Goal: Find specific page/section: Find specific page/section

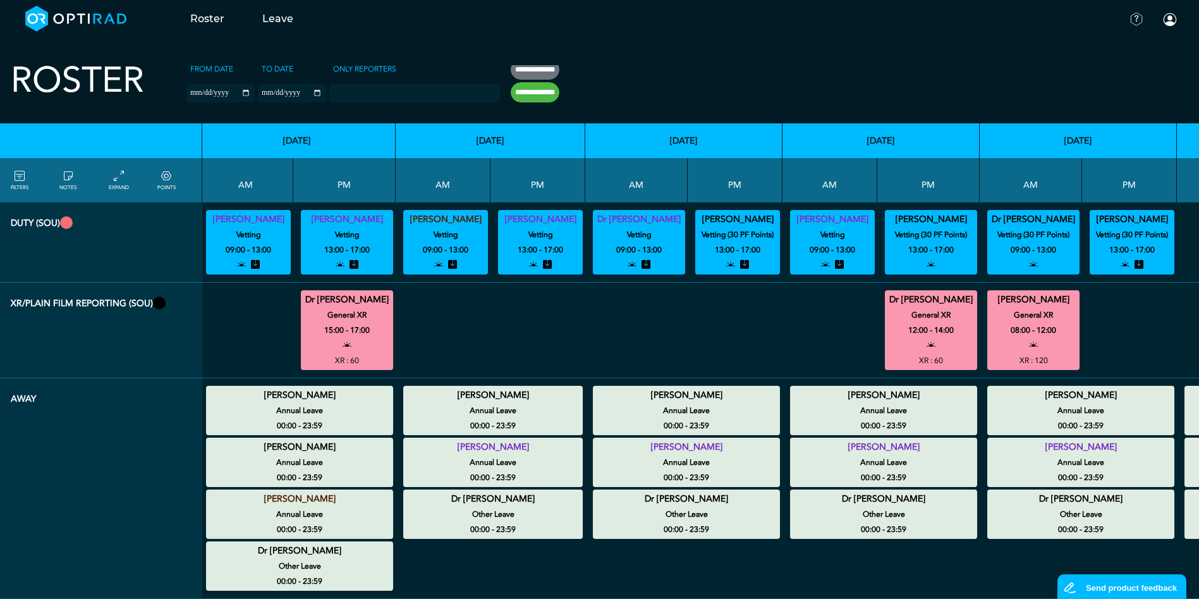
click at [21, 180] on icon at bounding box center [20, 176] width 10 height 14
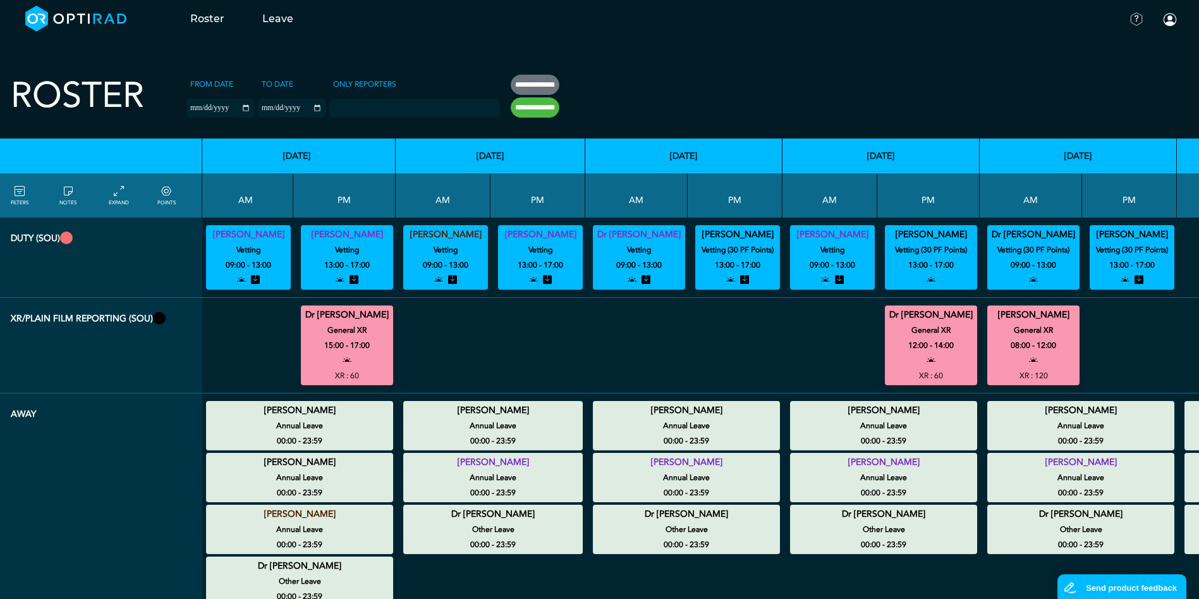
scroll to position [32, 34]
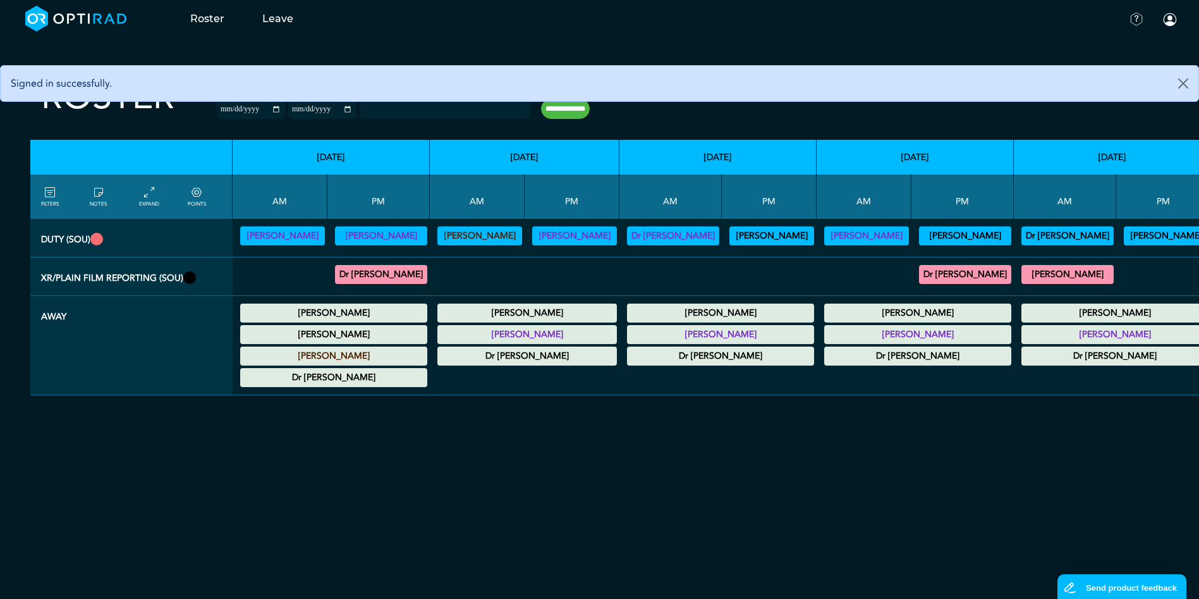
click at [47, 196] on icon at bounding box center [50, 193] width 10 height 14
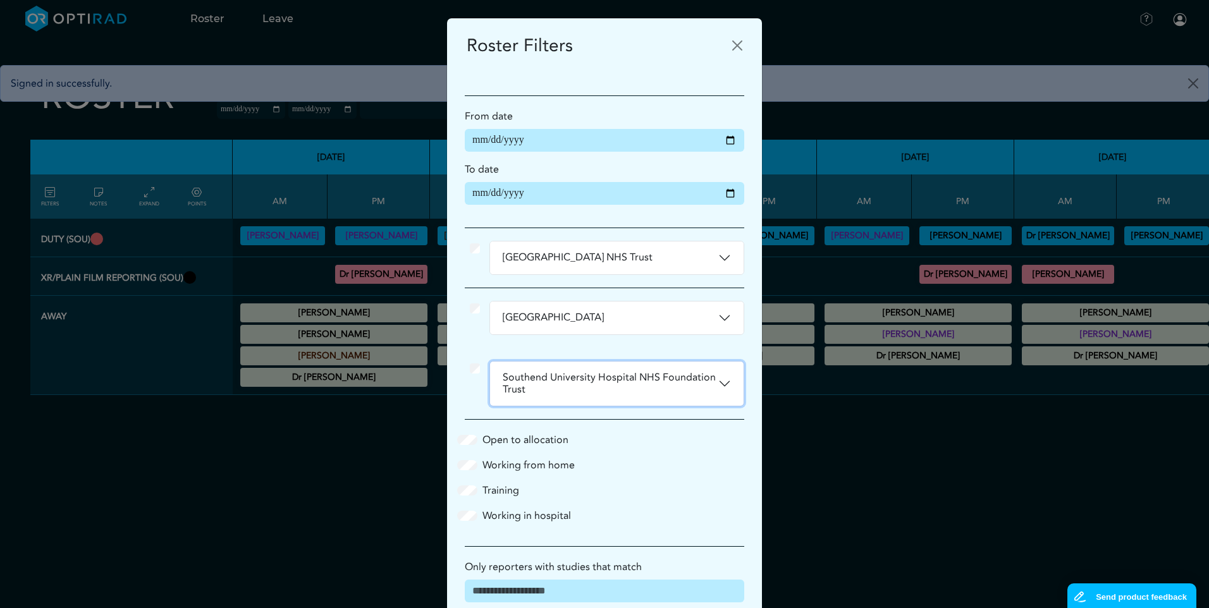
click at [723, 379] on button "Southend University Hospital NHS Foundation Trust" at bounding box center [617, 384] width 254 height 44
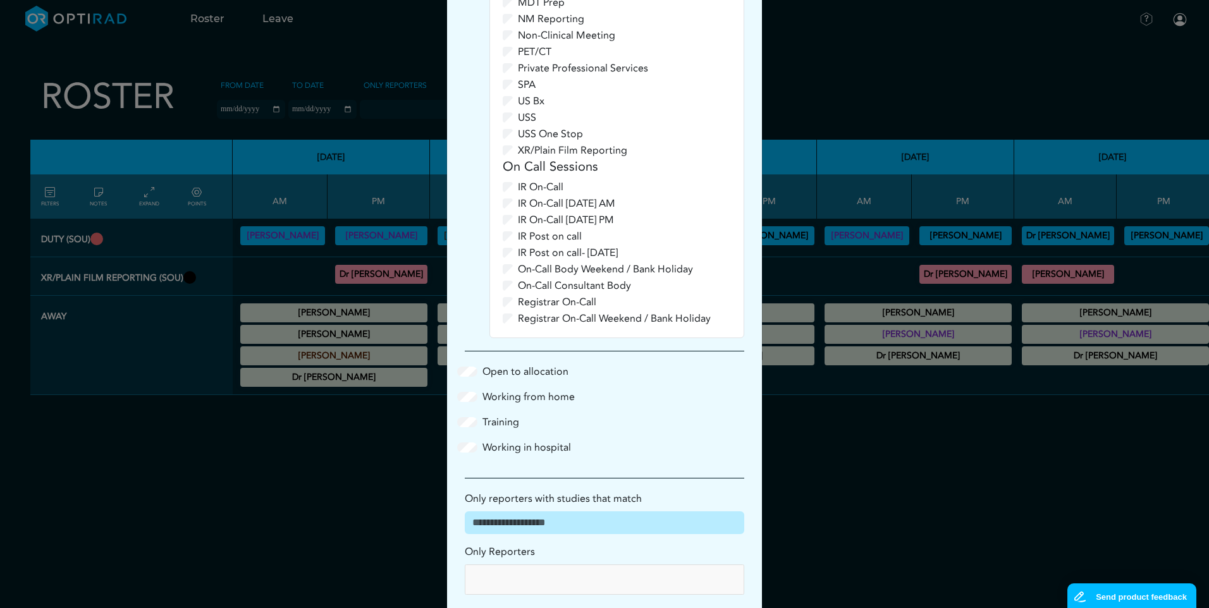
scroll to position [696, 0]
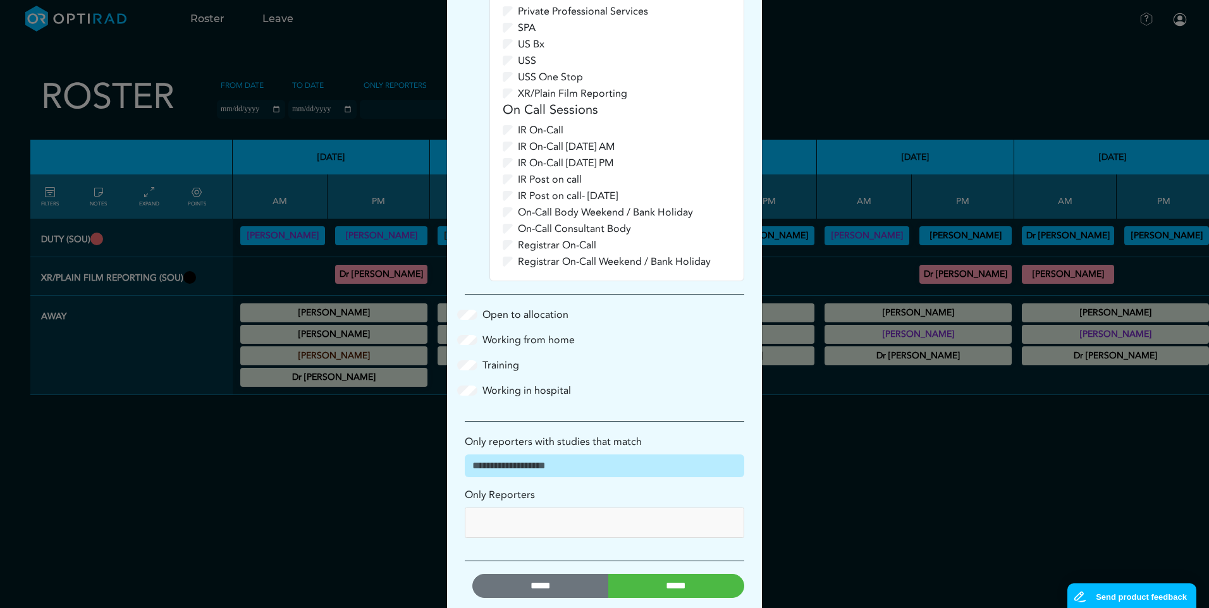
click at [678, 587] on input "*****" at bounding box center [676, 586] width 137 height 24
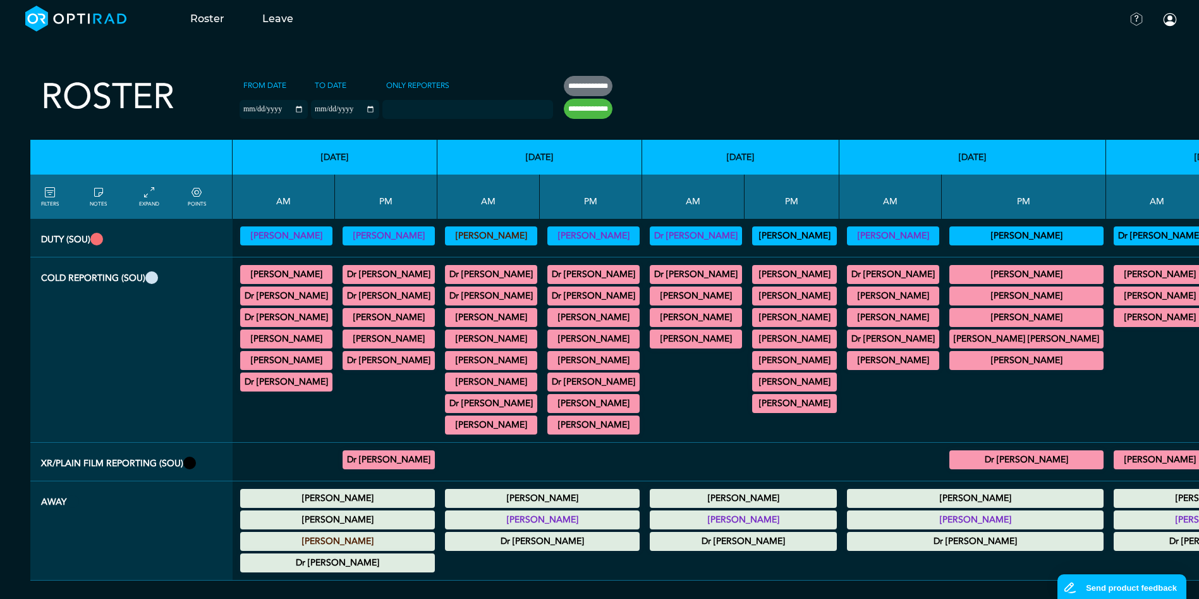
scroll to position [9, 0]
click at [1024, 288] on summary "[PERSON_NAME]" at bounding box center [1027, 295] width 150 height 15
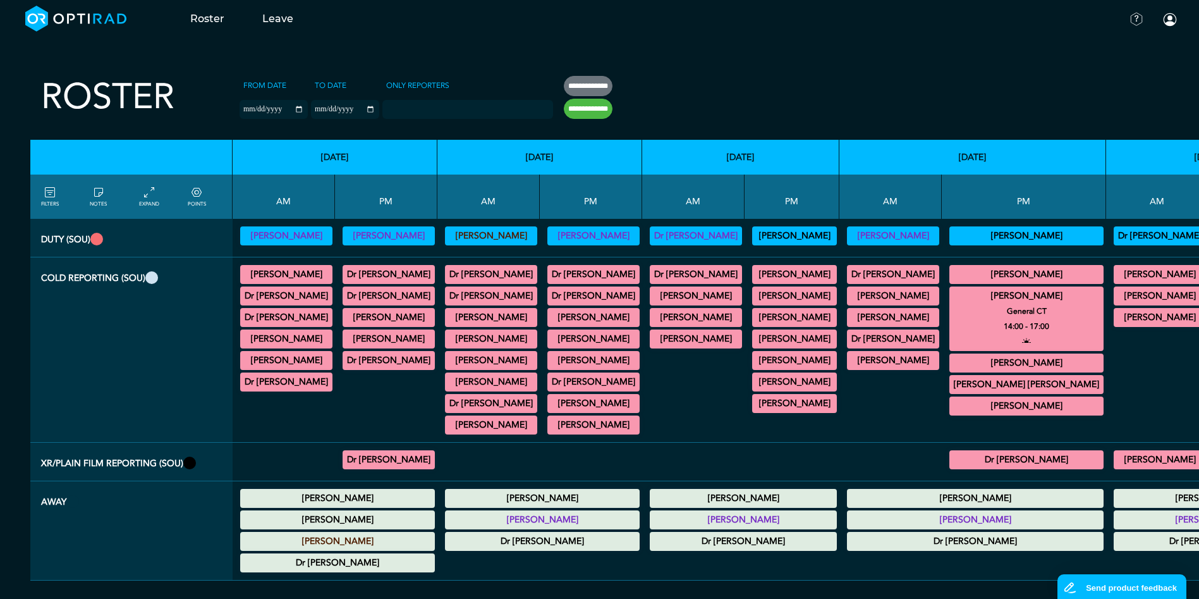
click at [1038, 288] on summary "[PERSON_NAME]" at bounding box center [1027, 295] width 150 height 15
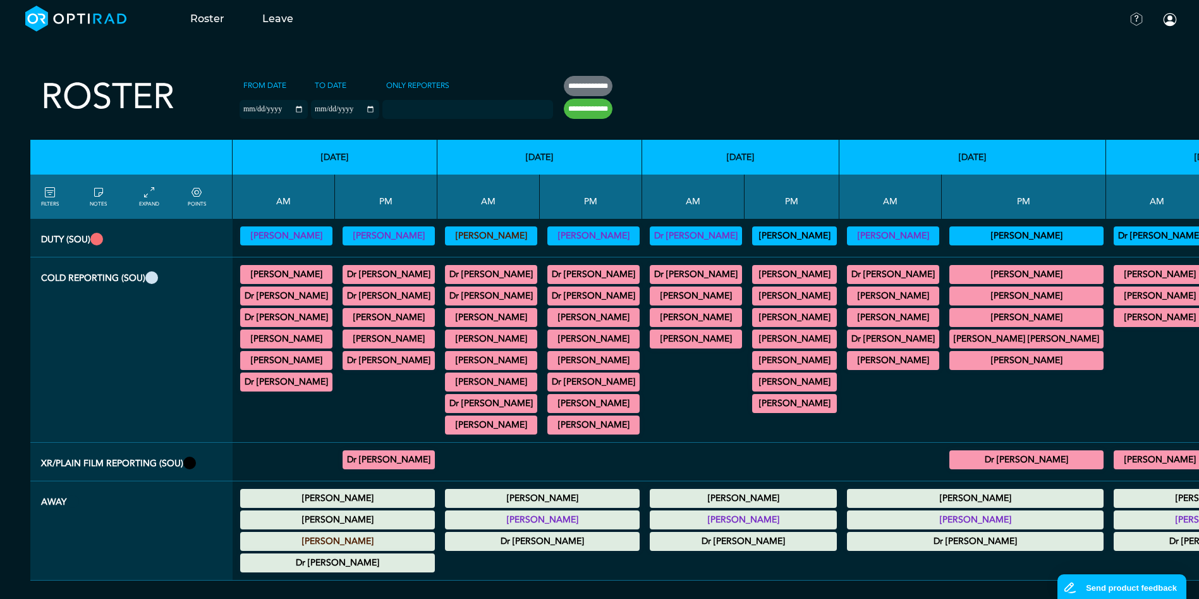
click at [801, 310] on summary "[PERSON_NAME]" at bounding box center [794, 317] width 81 height 15
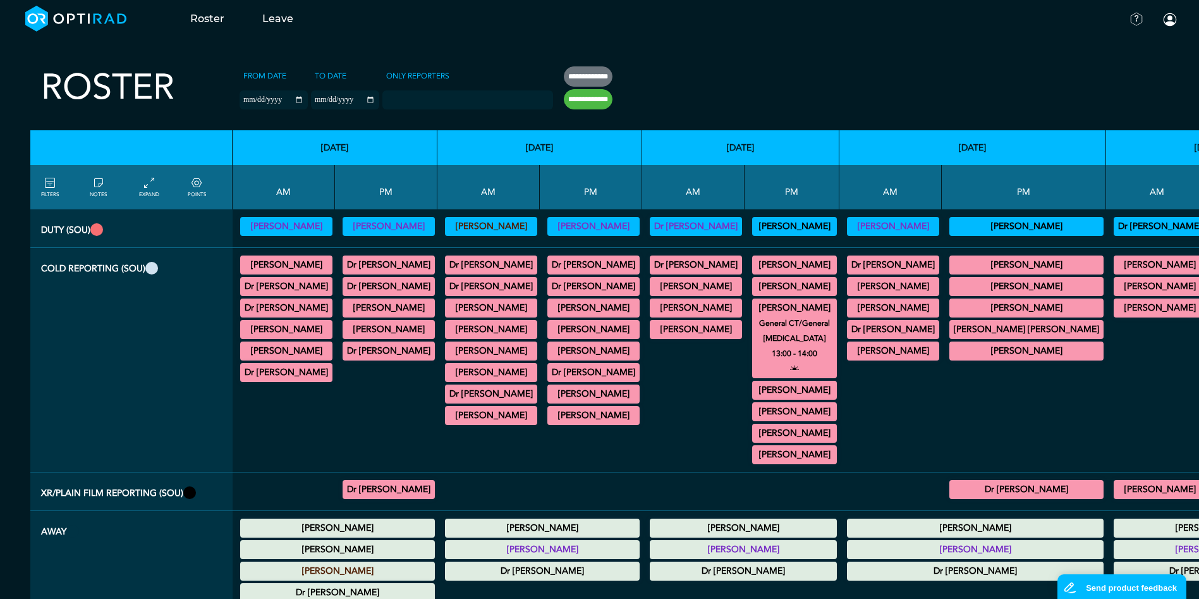
click at [801, 307] on summary "[PERSON_NAME]" at bounding box center [794, 307] width 81 height 15
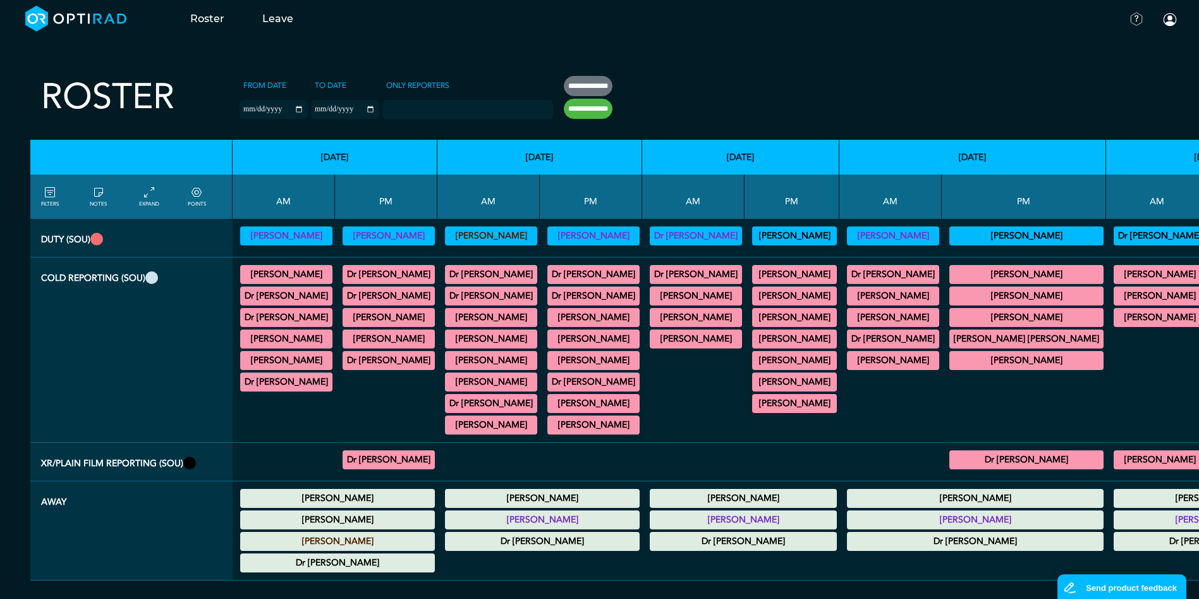
click at [803, 331] on summary "[PERSON_NAME]" at bounding box center [794, 338] width 81 height 15
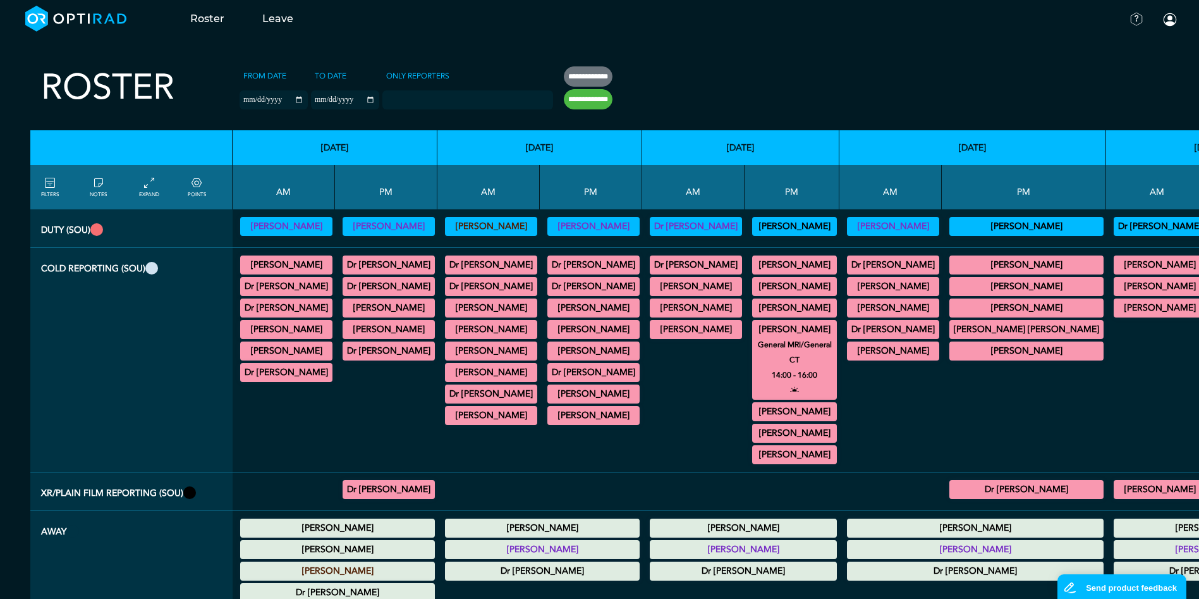
click at [800, 339] on small "General MRI/General CT" at bounding box center [795, 352] width 96 height 30
click at [792, 341] on small "General MRI/General CT" at bounding box center [795, 352] width 96 height 30
click at [790, 312] on summary "[PERSON_NAME]" at bounding box center [794, 307] width 81 height 15
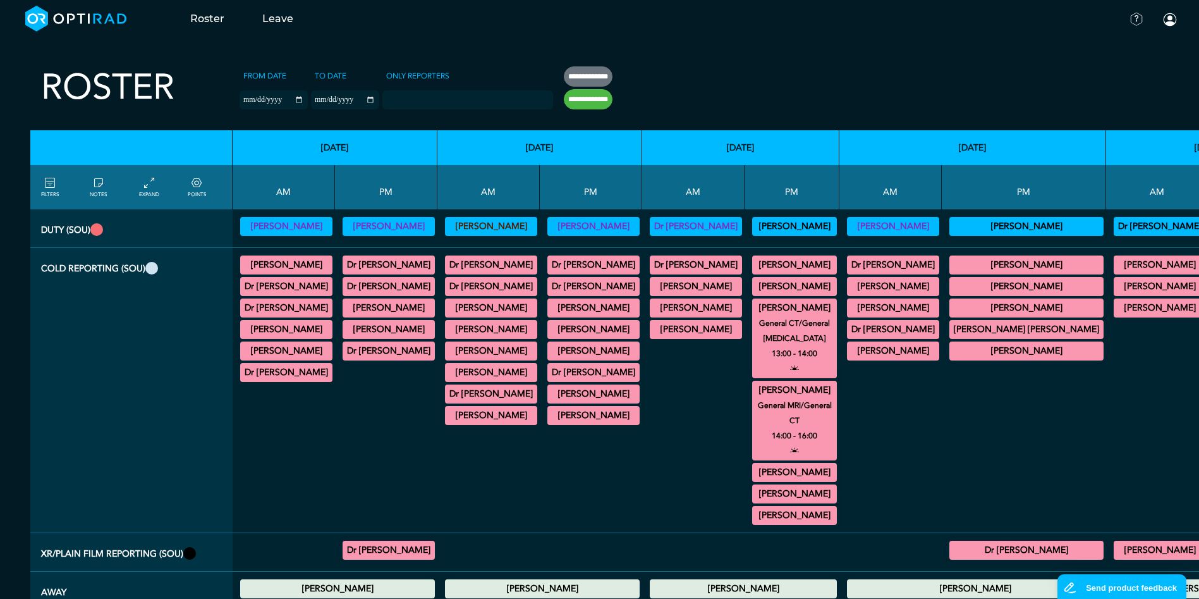
click at [795, 398] on small "General MRI/General CT" at bounding box center [795, 413] width 96 height 30
click at [464, 263] on summary "Dr [PERSON_NAME]" at bounding box center [491, 264] width 89 height 15
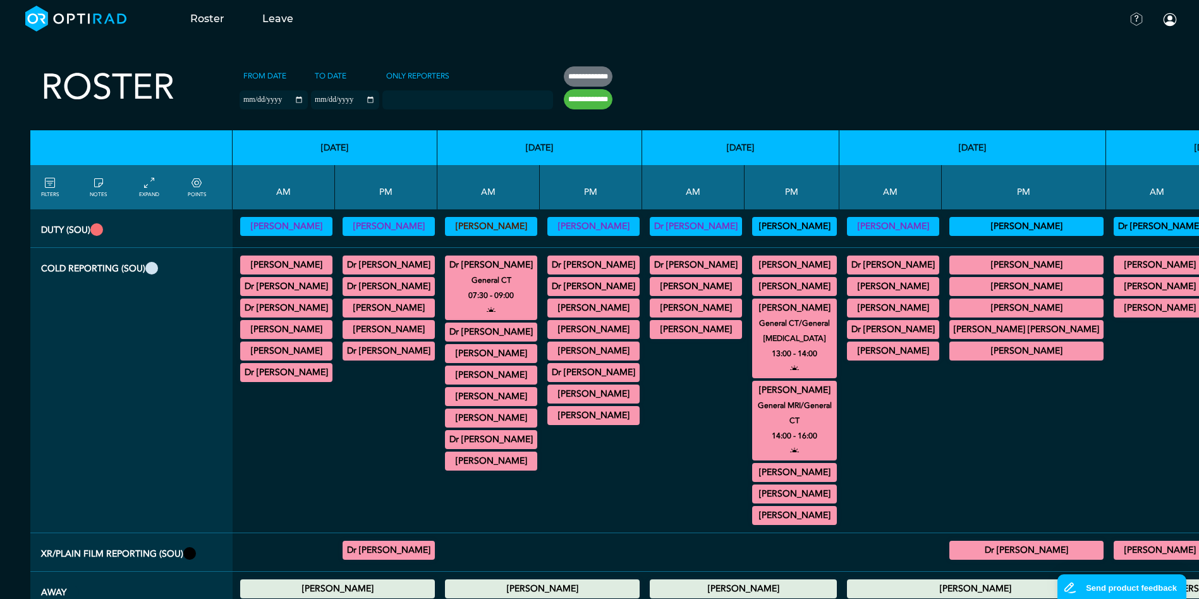
click at [464, 263] on summary "Dr [PERSON_NAME]" at bounding box center [491, 264] width 89 height 15
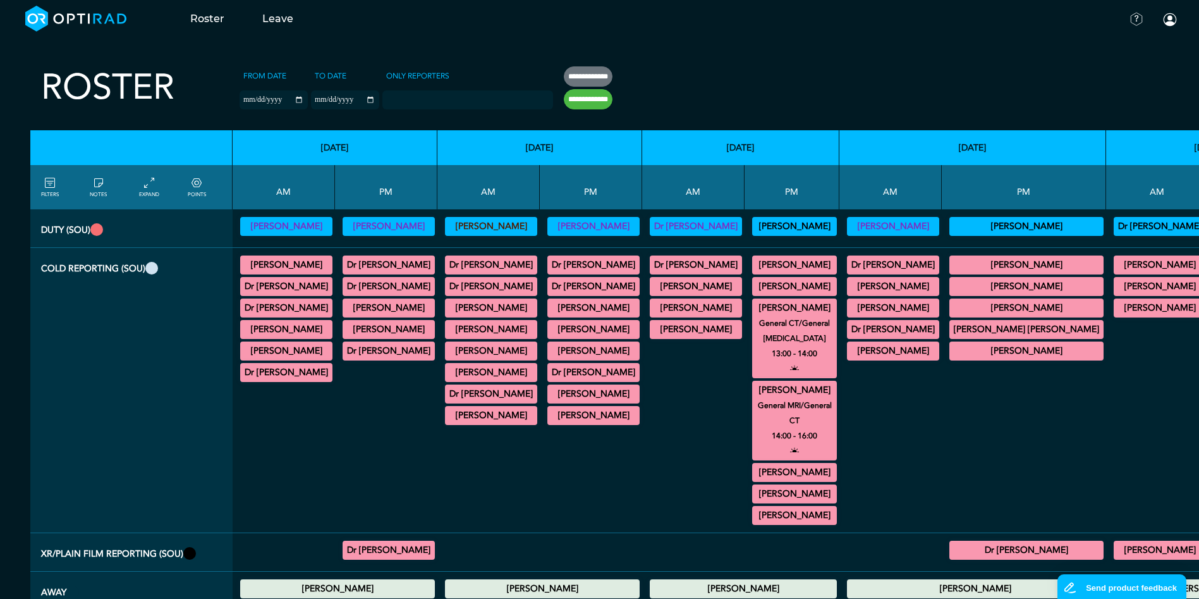
click at [577, 261] on summary "Dr [PERSON_NAME]" at bounding box center [593, 264] width 89 height 15
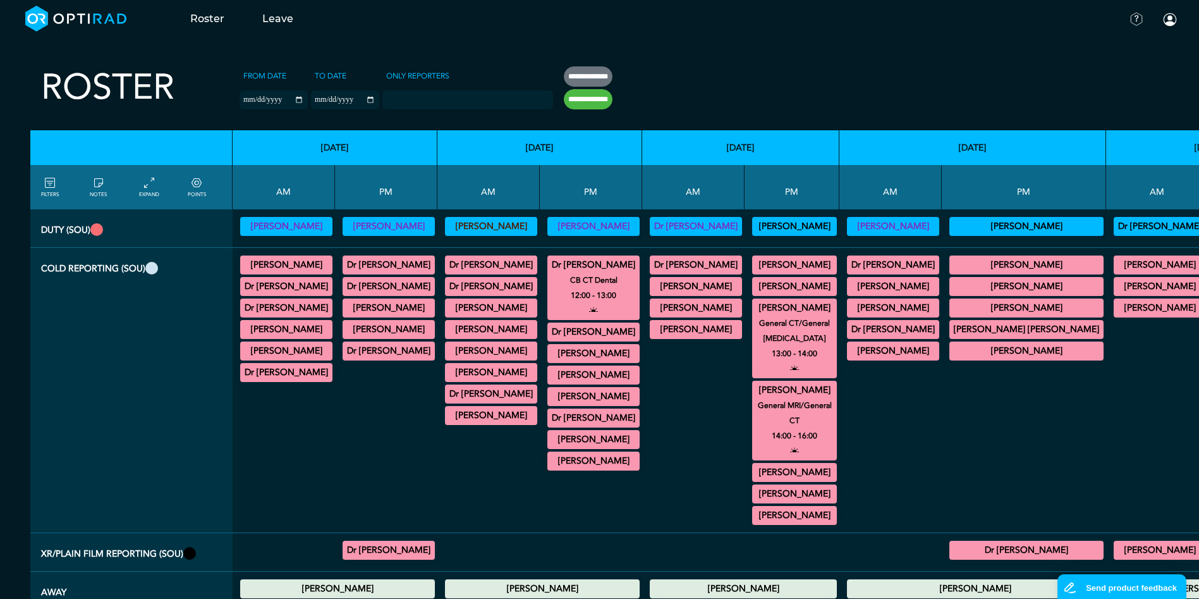
click at [577, 261] on summary "Dr [PERSON_NAME]" at bounding box center [593, 264] width 89 height 15
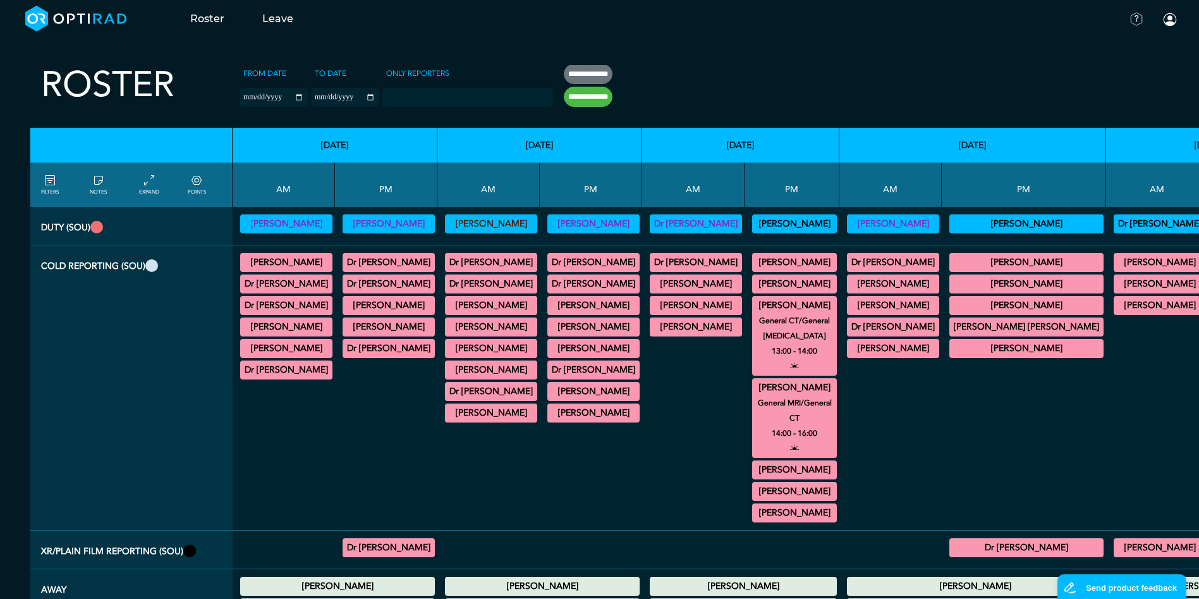
scroll to position [51, 0]
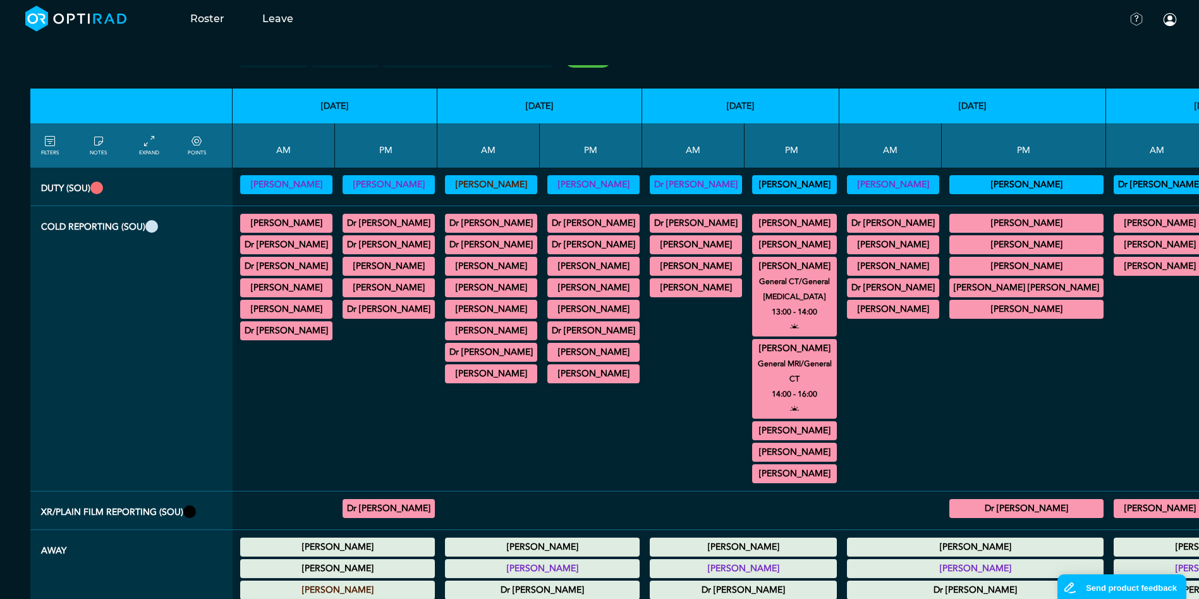
click at [1023, 311] on summary "[PERSON_NAME]" at bounding box center [1027, 309] width 150 height 15
click at [1024, 313] on summary "[PERSON_NAME]" at bounding box center [1027, 309] width 150 height 15
